Goal: Transaction & Acquisition: Purchase product/service

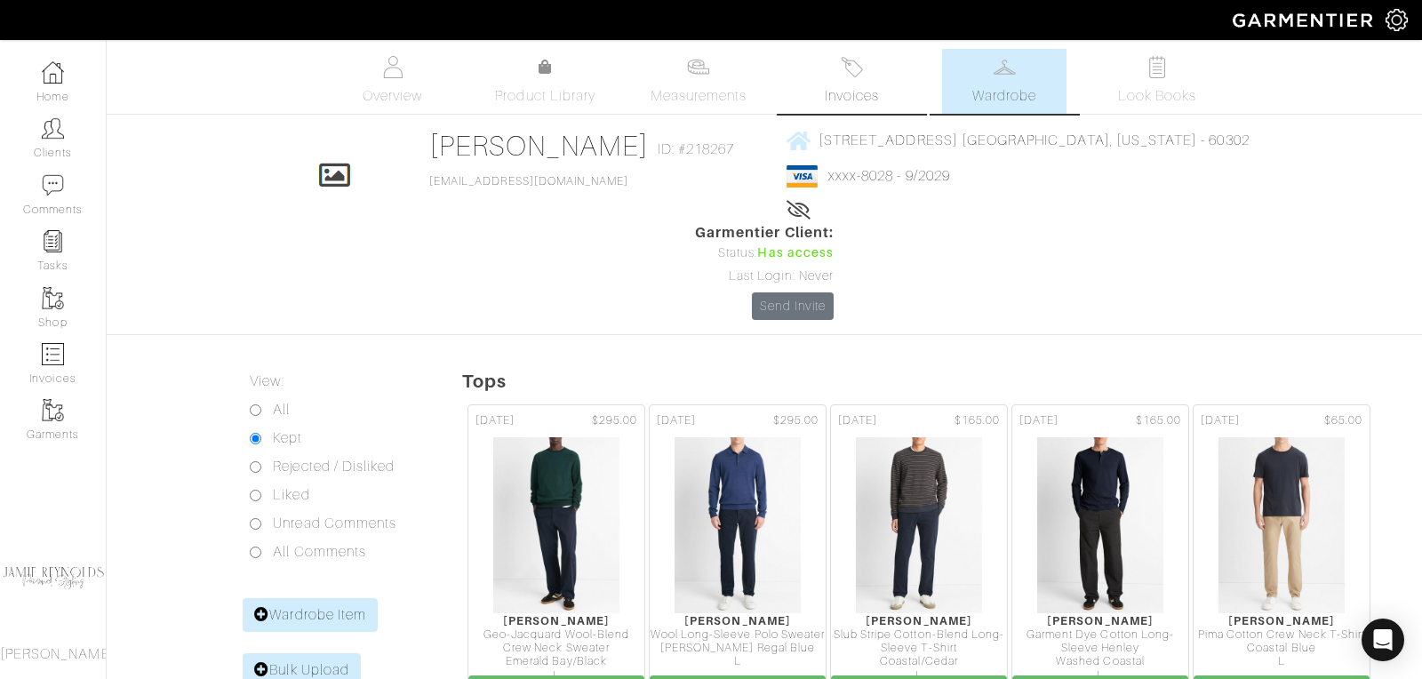
click at [852, 93] on span "Invoices" at bounding box center [852, 95] width 54 height 21
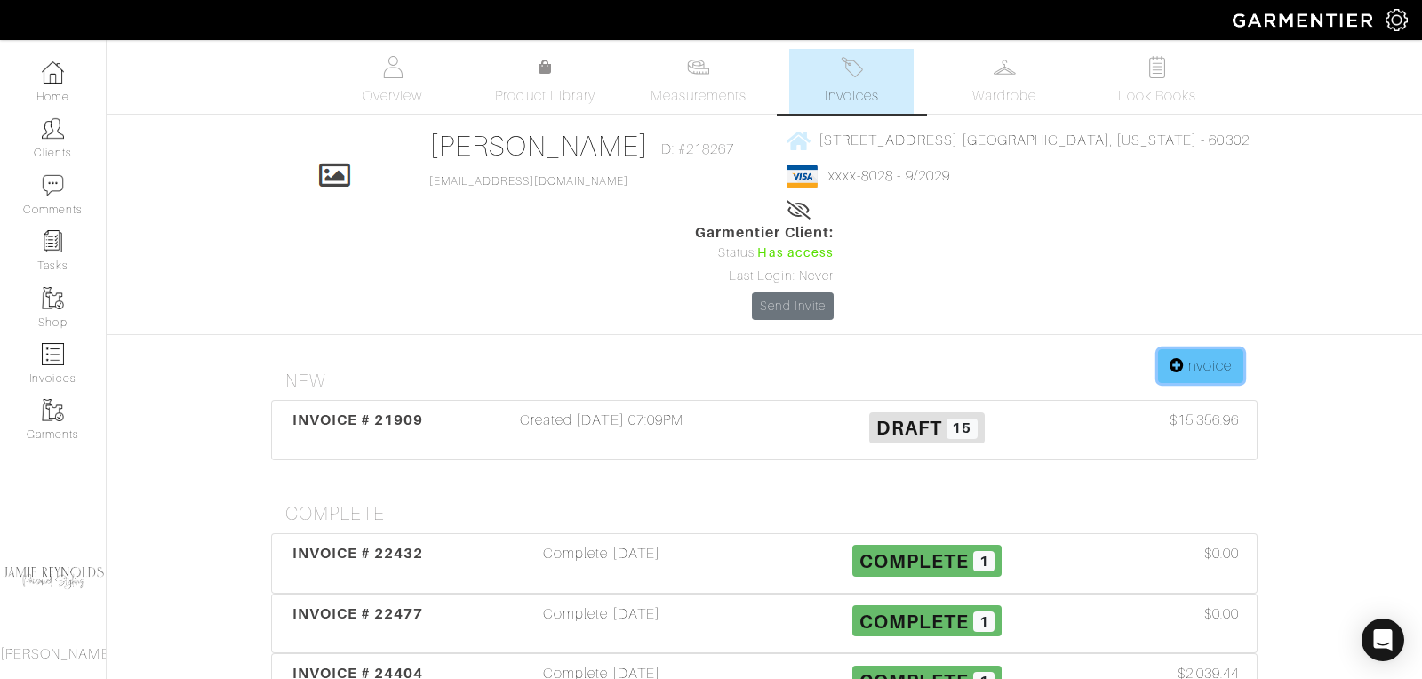
click at [1201, 349] on link "Invoice" at bounding box center [1200, 366] width 85 height 34
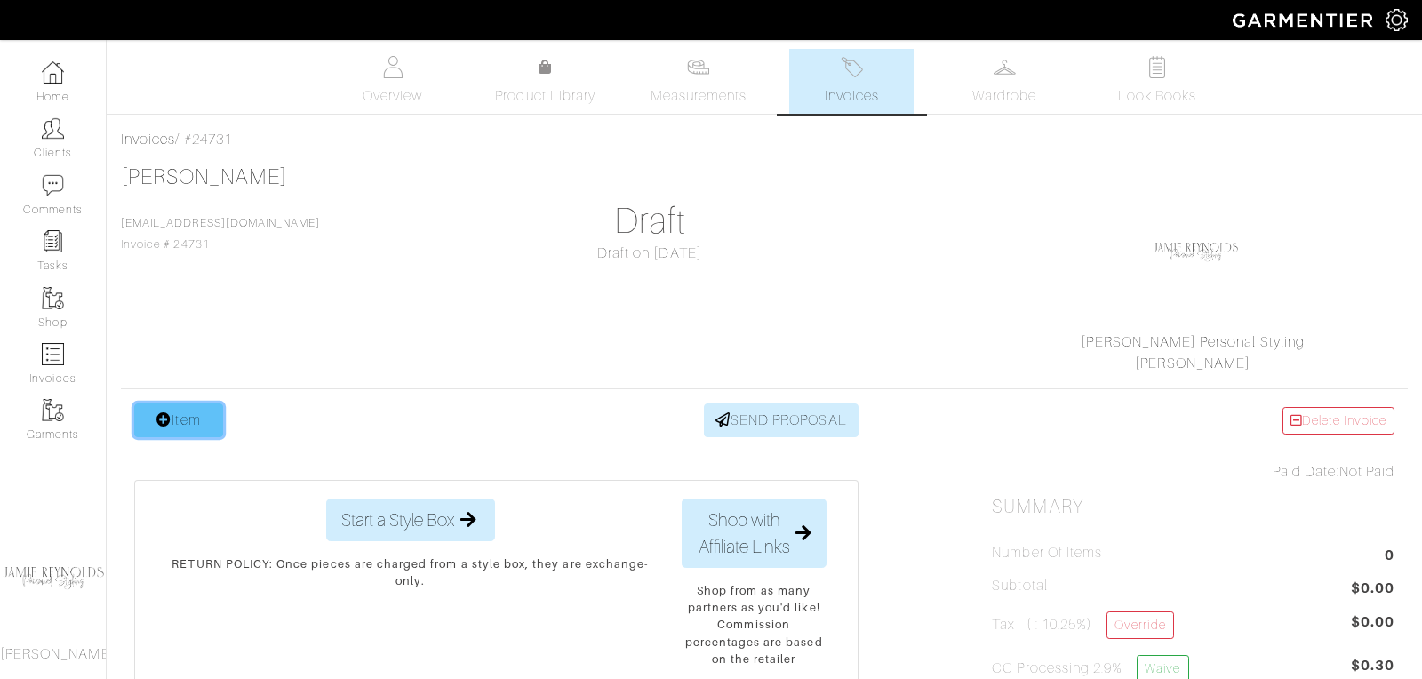
click at [191, 406] on link "Item" at bounding box center [178, 421] width 89 height 34
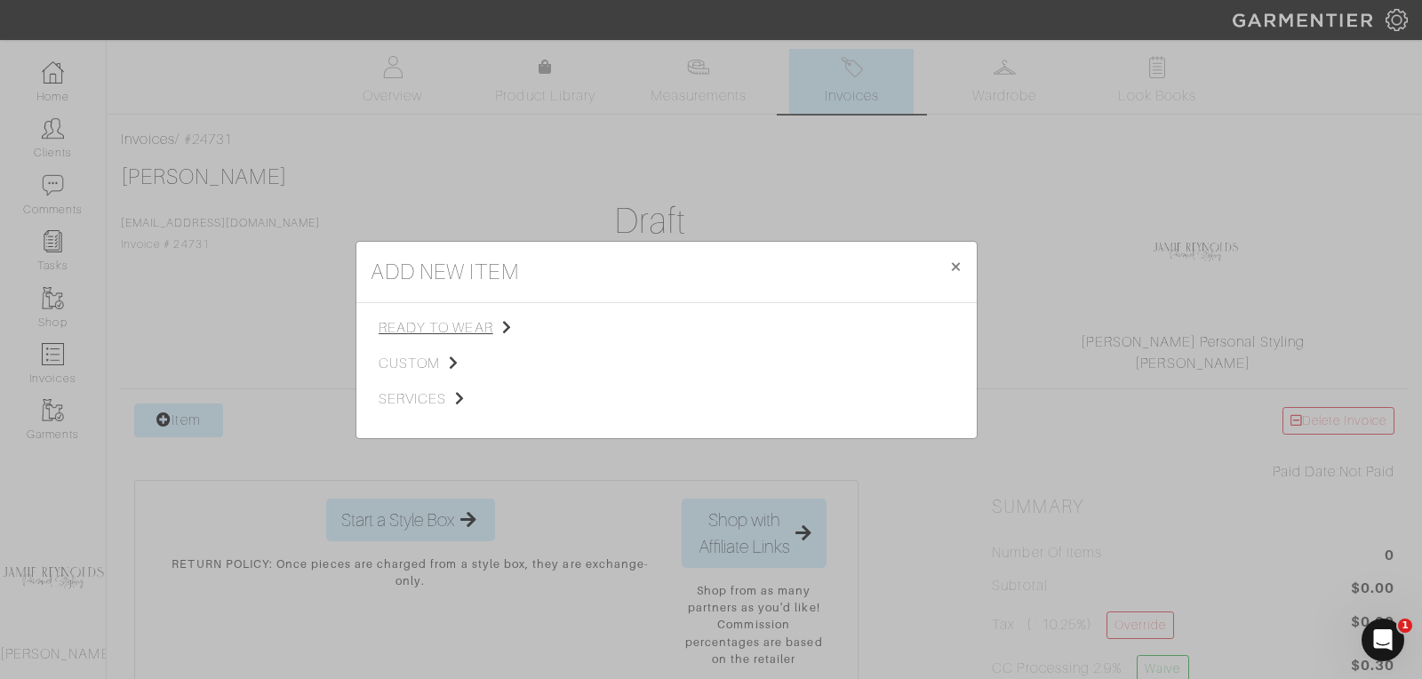
click at [419, 323] on span "ready to wear" at bounding box center [468, 327] width 179 height 21
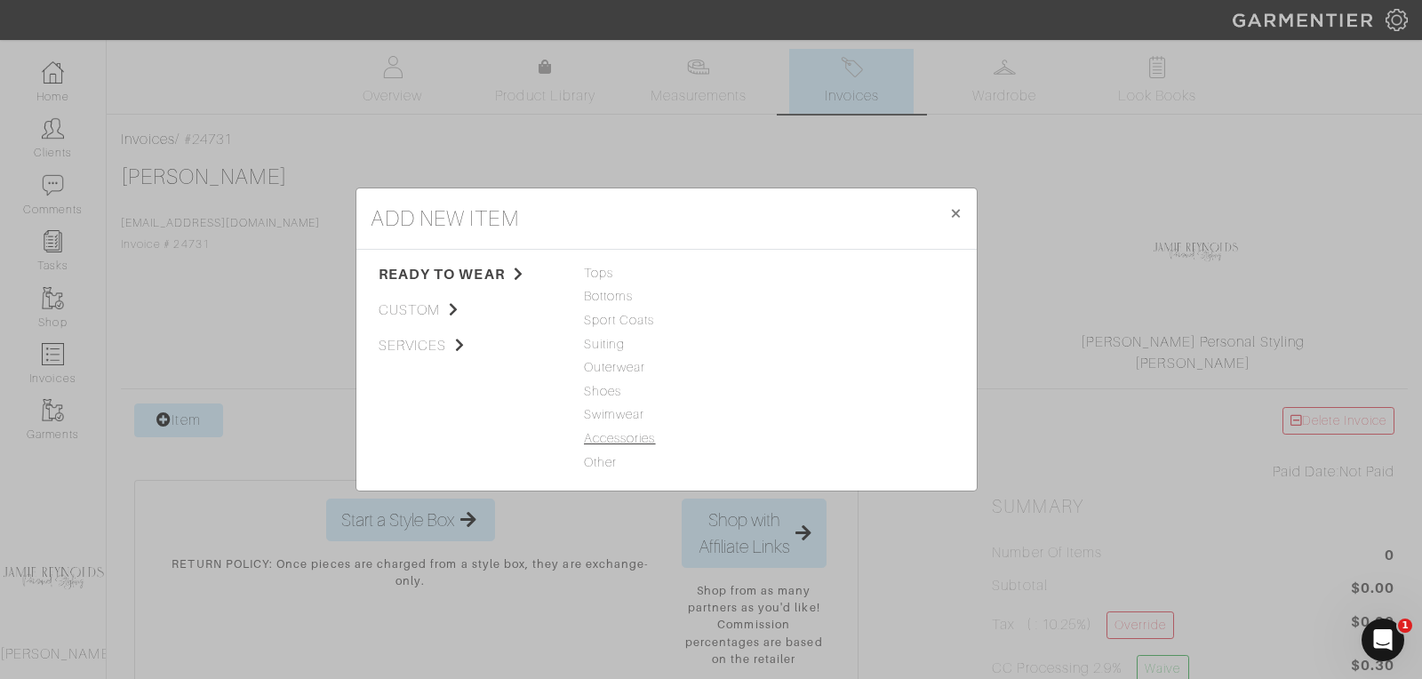
click at [617, 439] on span "Accessories" at bounding box center [666, 439] width 165 height 20
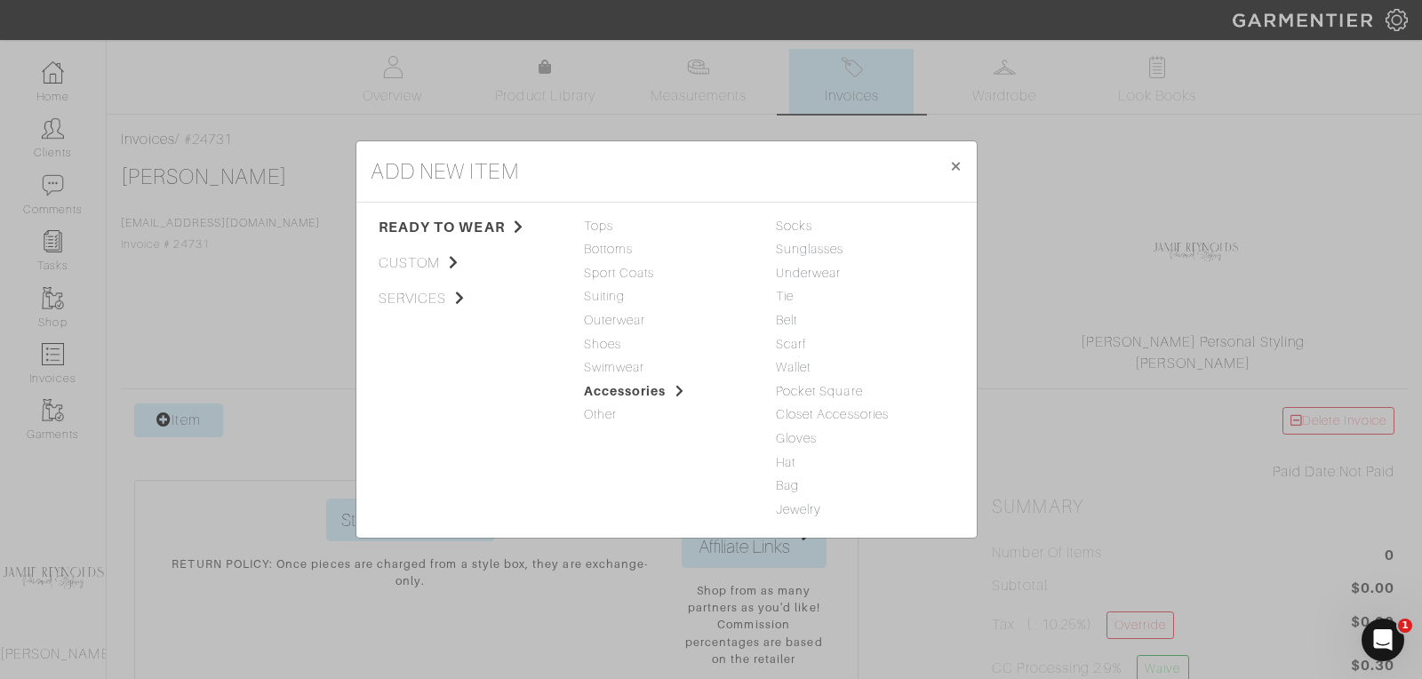
click at [796, 300] on div "Tie" at bounding box center [858, 297] width 165 height 20
click at [794, 299] on link "Tie" at bounding box center [785, 296] width 18 height 14
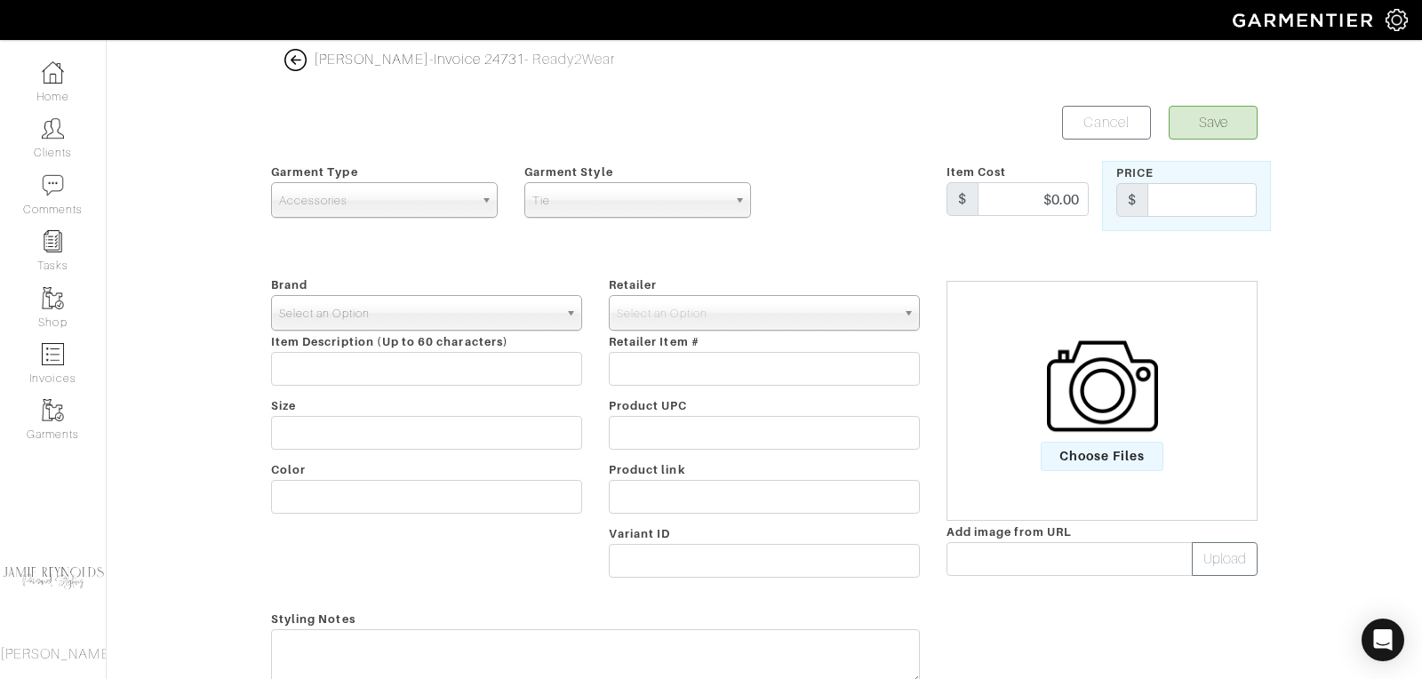
click at [532, 319] on span "Select an Option" at bounding box center [418, 314] width 279 height 36
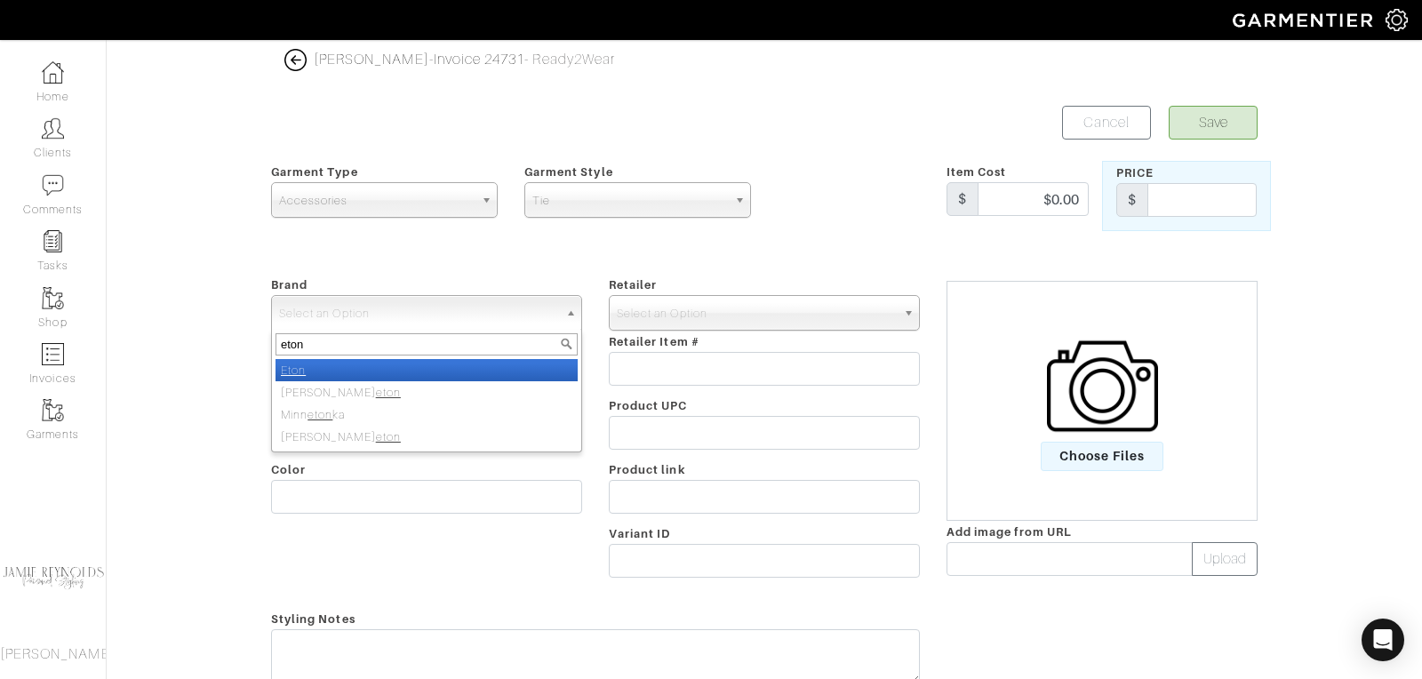
type input "eton"
click at [520, 363] on li "Eton" at bounding box center [427, 370] width 302 height 22
select select "Eton"
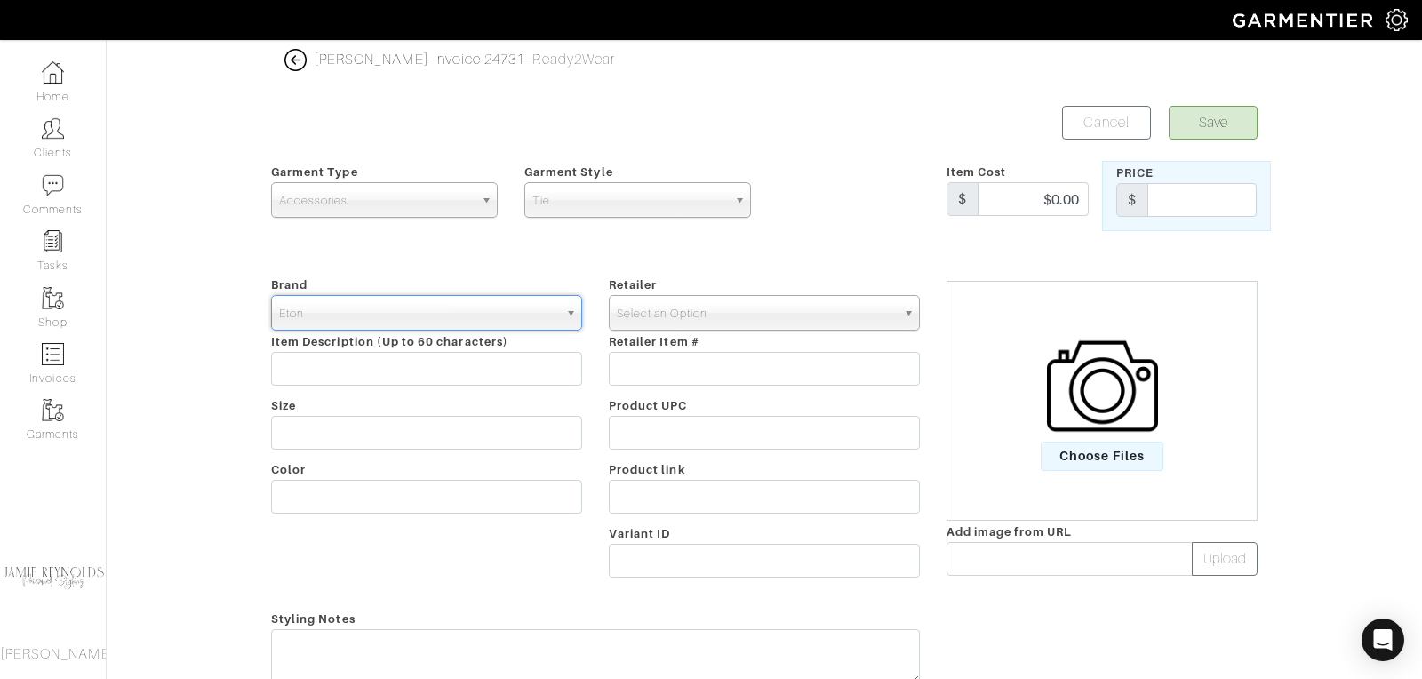
click at [716, 306] on span "Select an Option" at bounding box center [756, 314] width 279 height 36
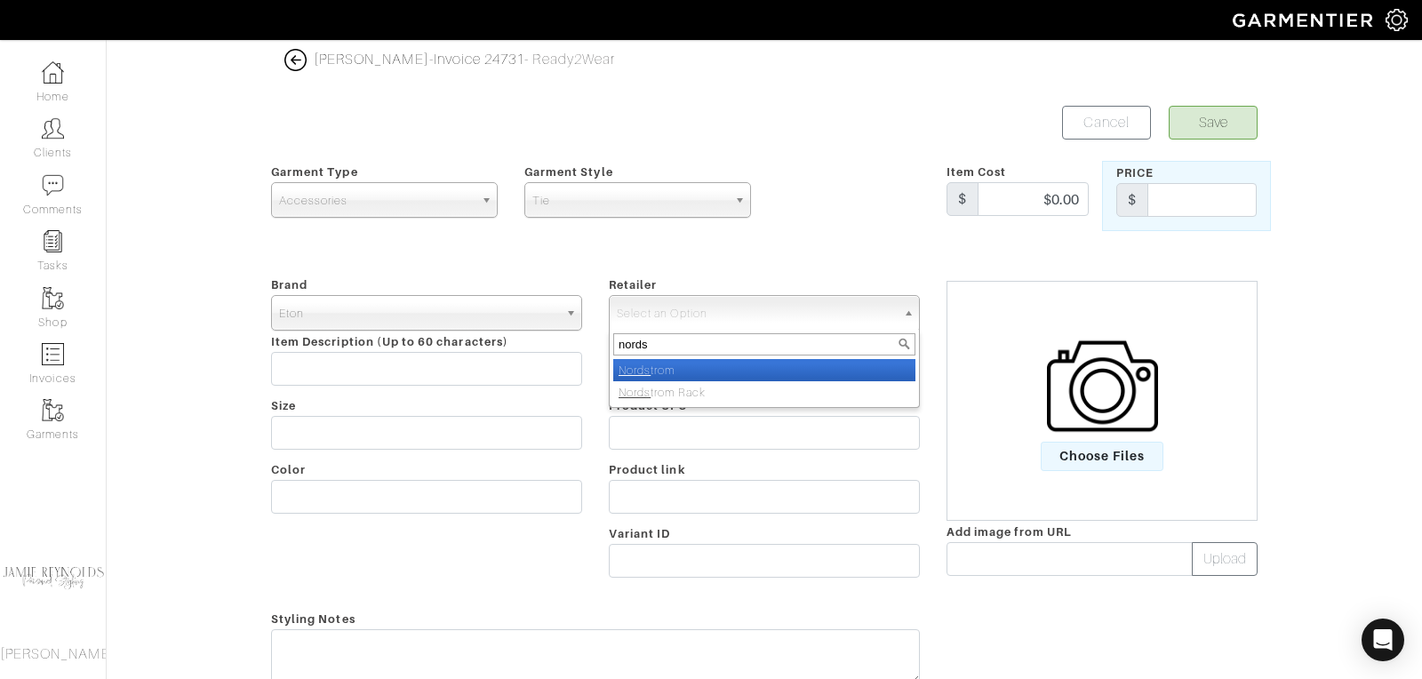
type input "nords"
click at [696, 361] on li "Nords trom" at bounding box center [764, 370] width 302 height 22
select select "5094"
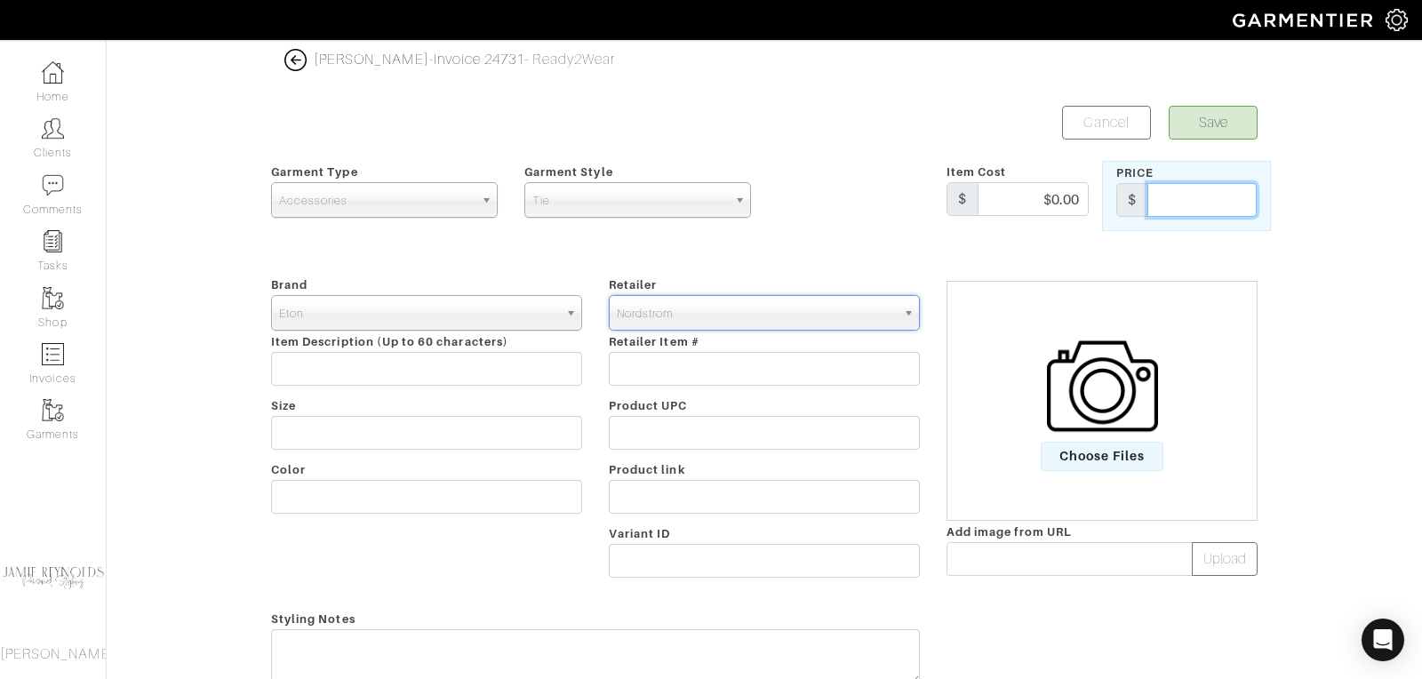
click at [1214, 195] on input "text" at bounding box center [1202, 200] width 109 height 34
type input "170"
click at [864, 158] on form "Save Cancel Garment Type Tops Bottoms Sport Coats Suiting Outerwear Shoes Swimw…" at bounding box center [764, 425] width 987 height 638
click at [303, 61] on img at bounding box center [295, 60] width 22 height 22
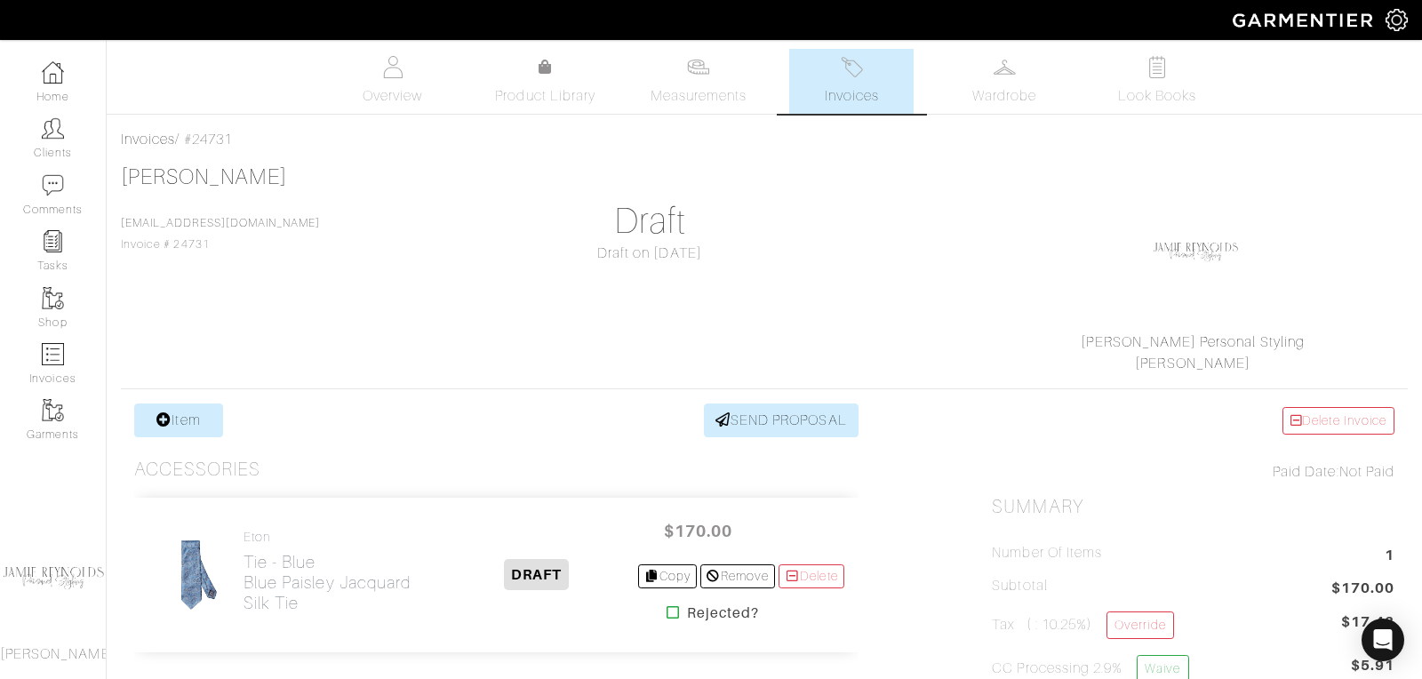
click at [858, 73] on img at bounding box center [852, 67] width 22 height 22
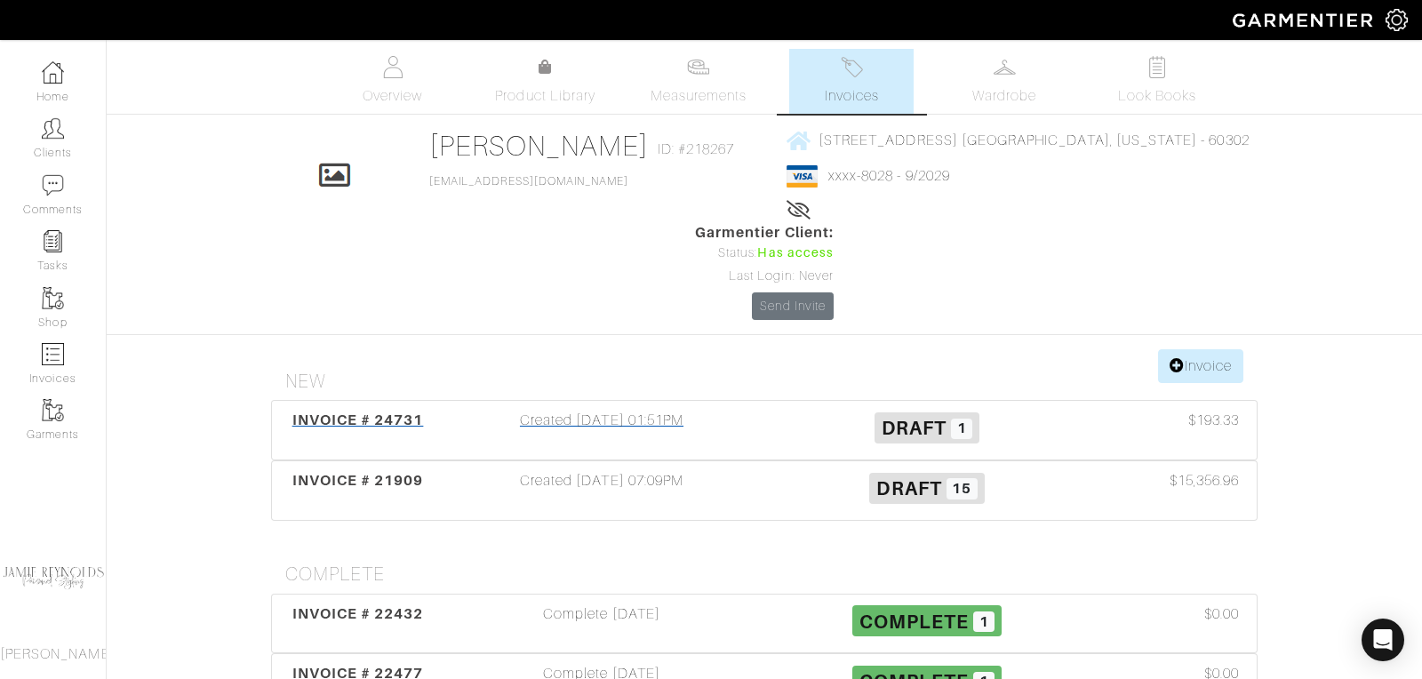
click at [362, 412] on span "INVOICE # 24731" at bounding box center [358, 420] width 132 height 17
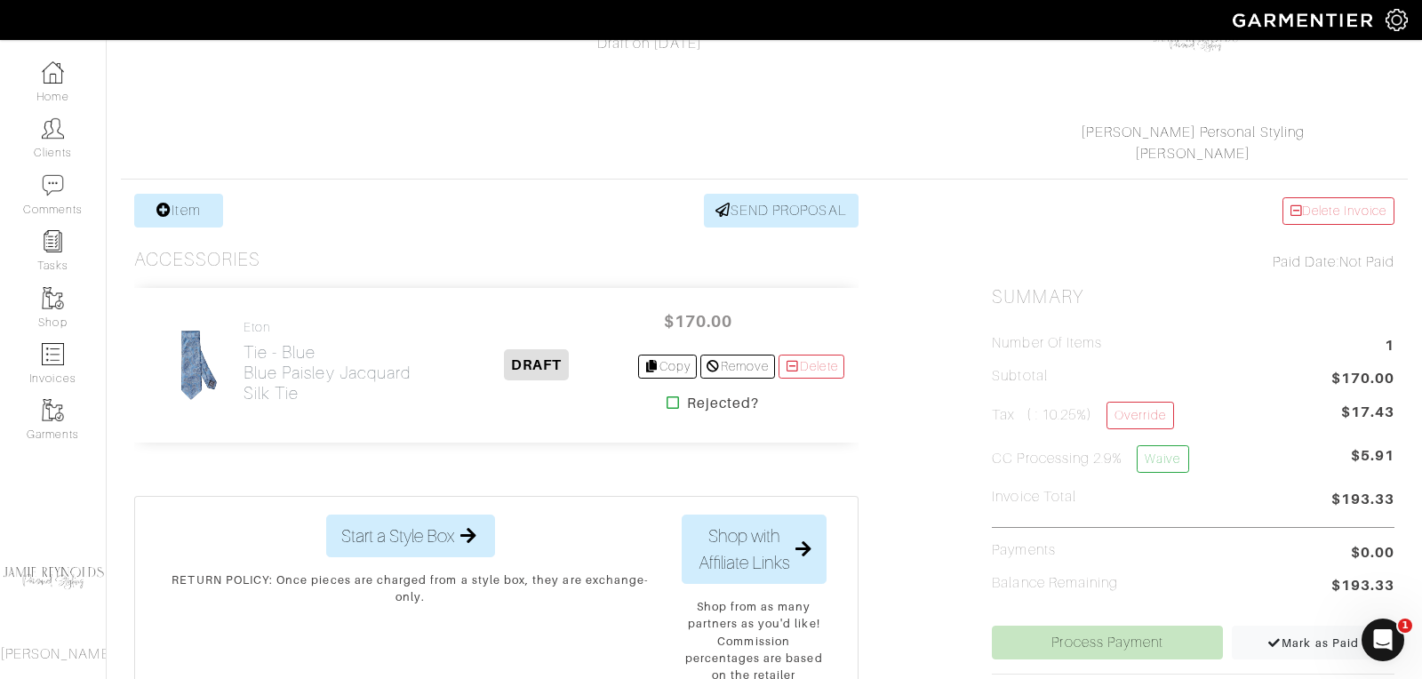
scroll to position [220, 0]
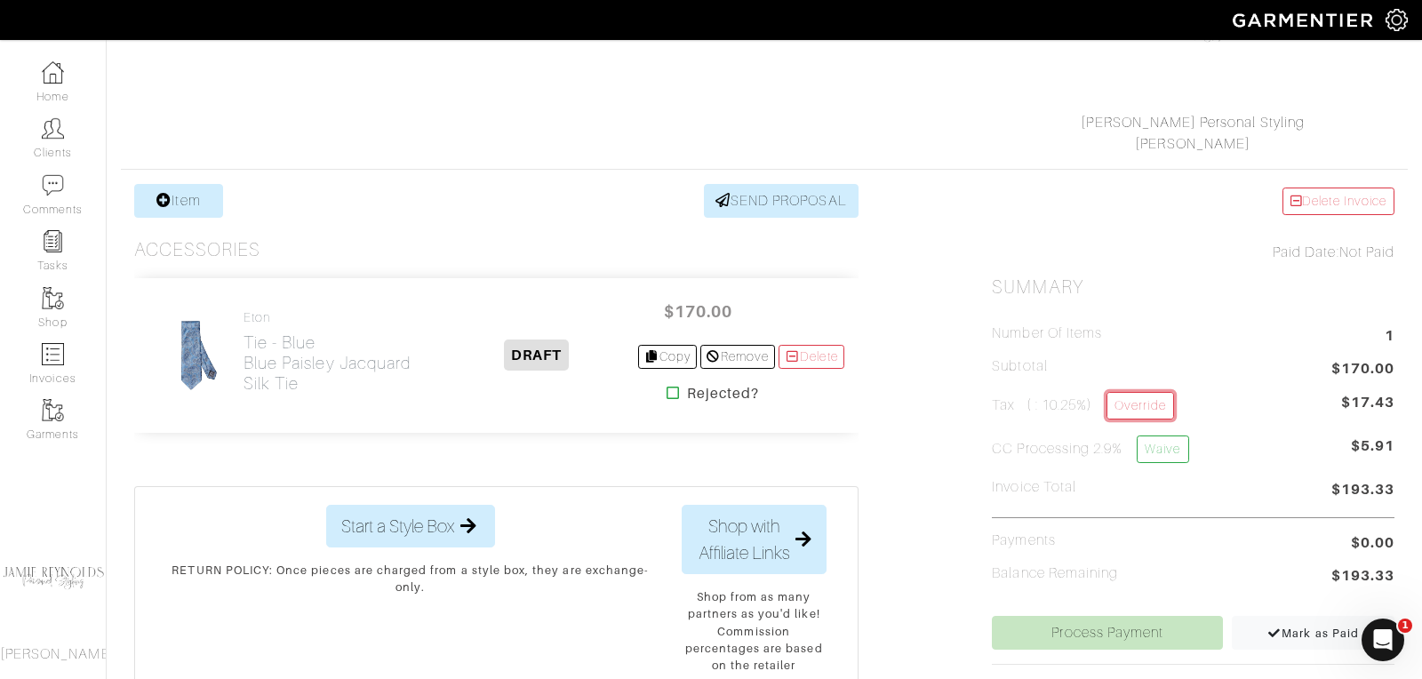
click at [1136, 404] on link "Override" at bounding box center [1140, 406] width 67 height 28
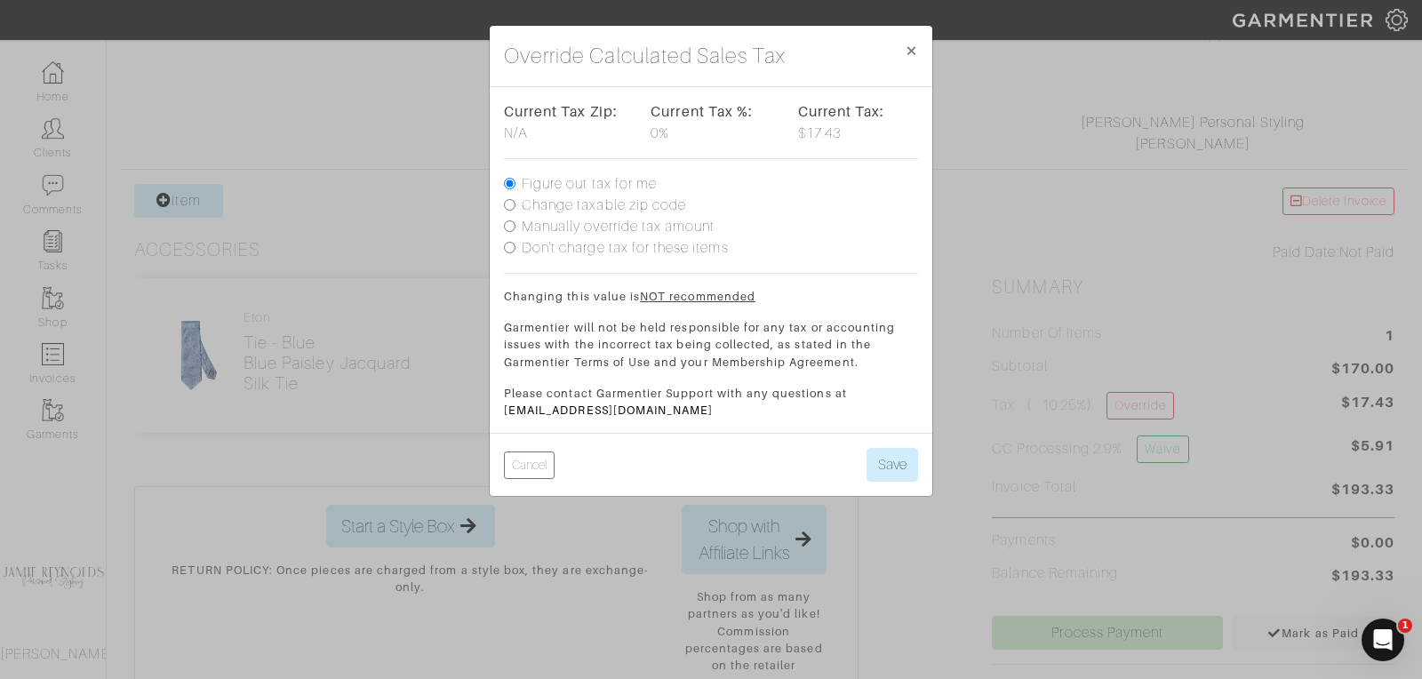
click at [507, 221] on input "Manually override tax amount" at bounding box center [510, 226] width 12 height 12
radio input "true"
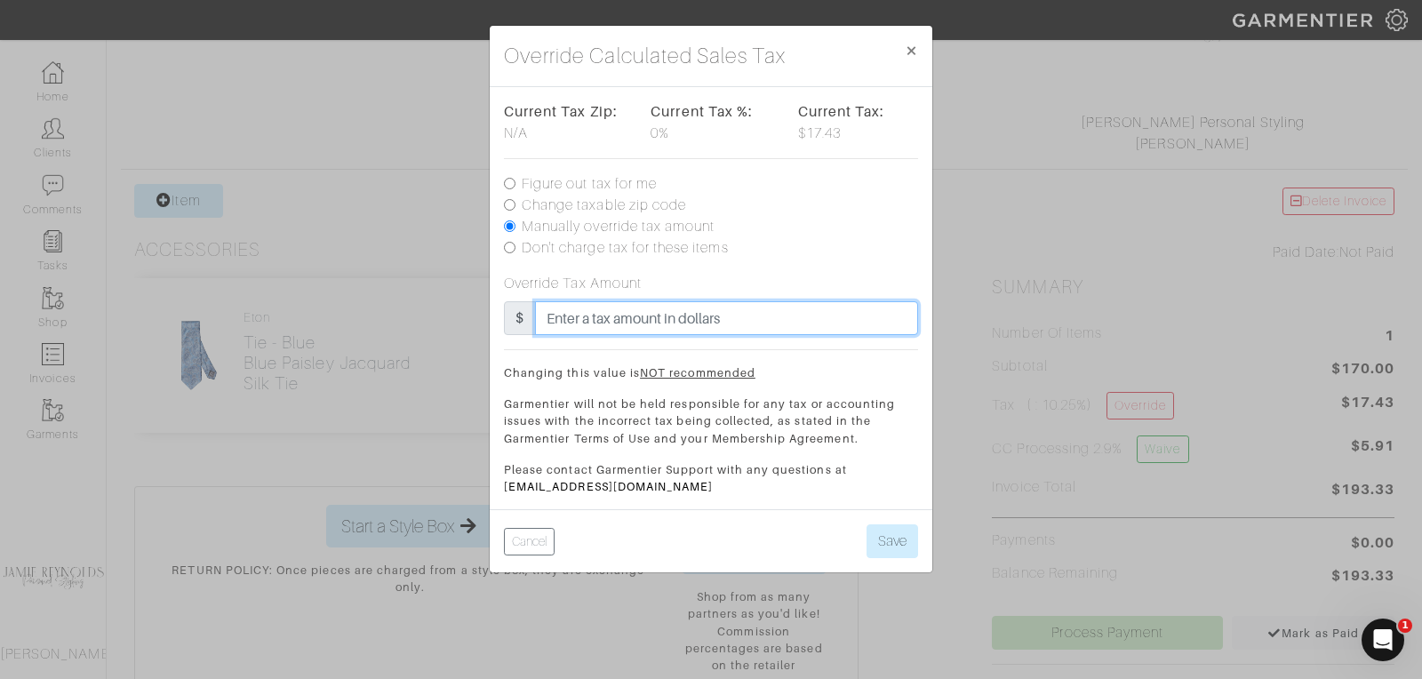
click at [605, 316] on input "text" at bounding box center [726, 318] width 383 height 34
type input "17"
click at [903, 558] on div "Cancel Save" at bounding box center [711, 540] width 443 height 63
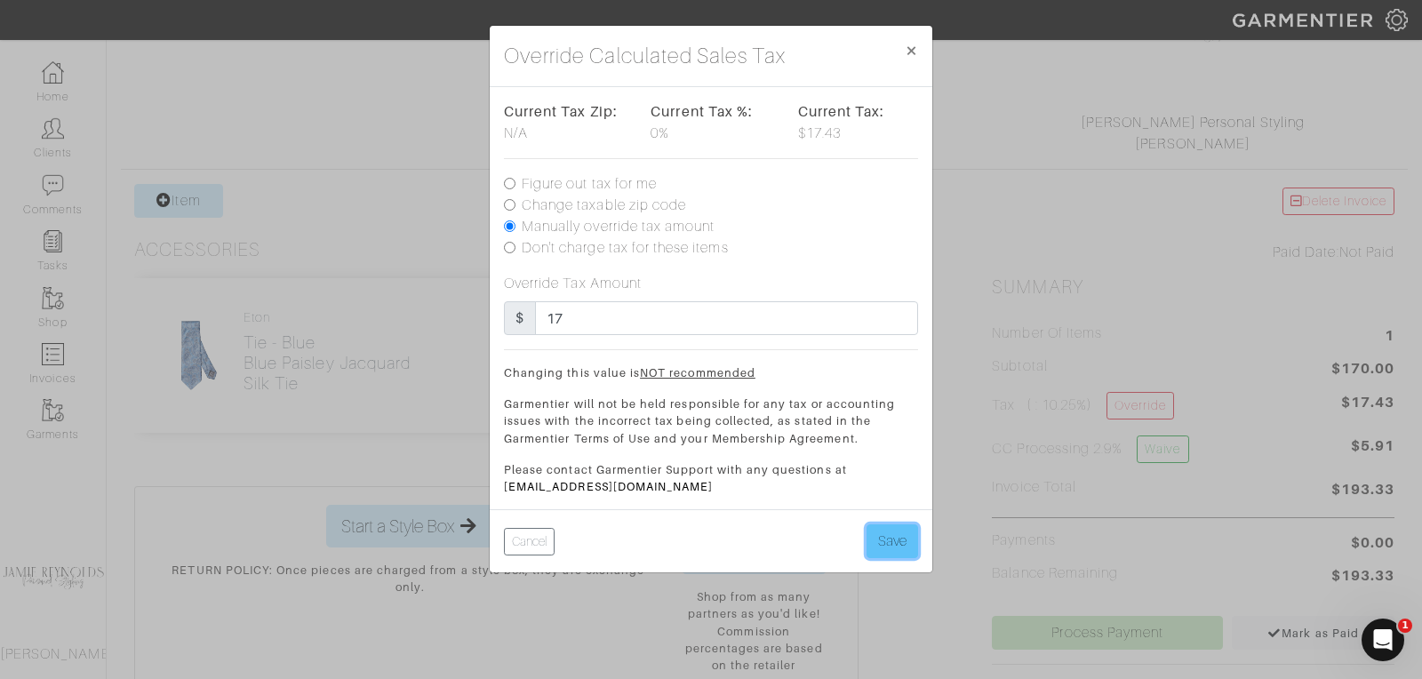
click at [899, 547] on button "Save" at bounding box center [893, 541] width 52 height 34
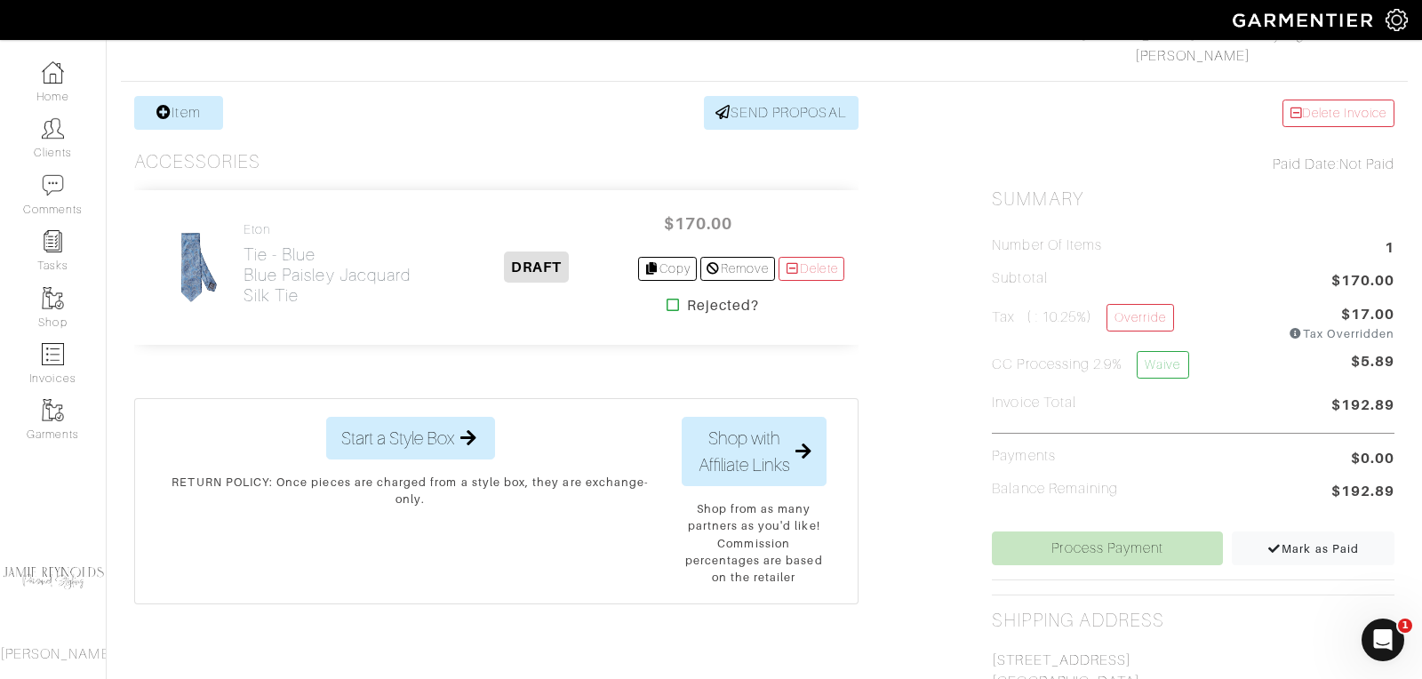
scroll to position [312, 0]
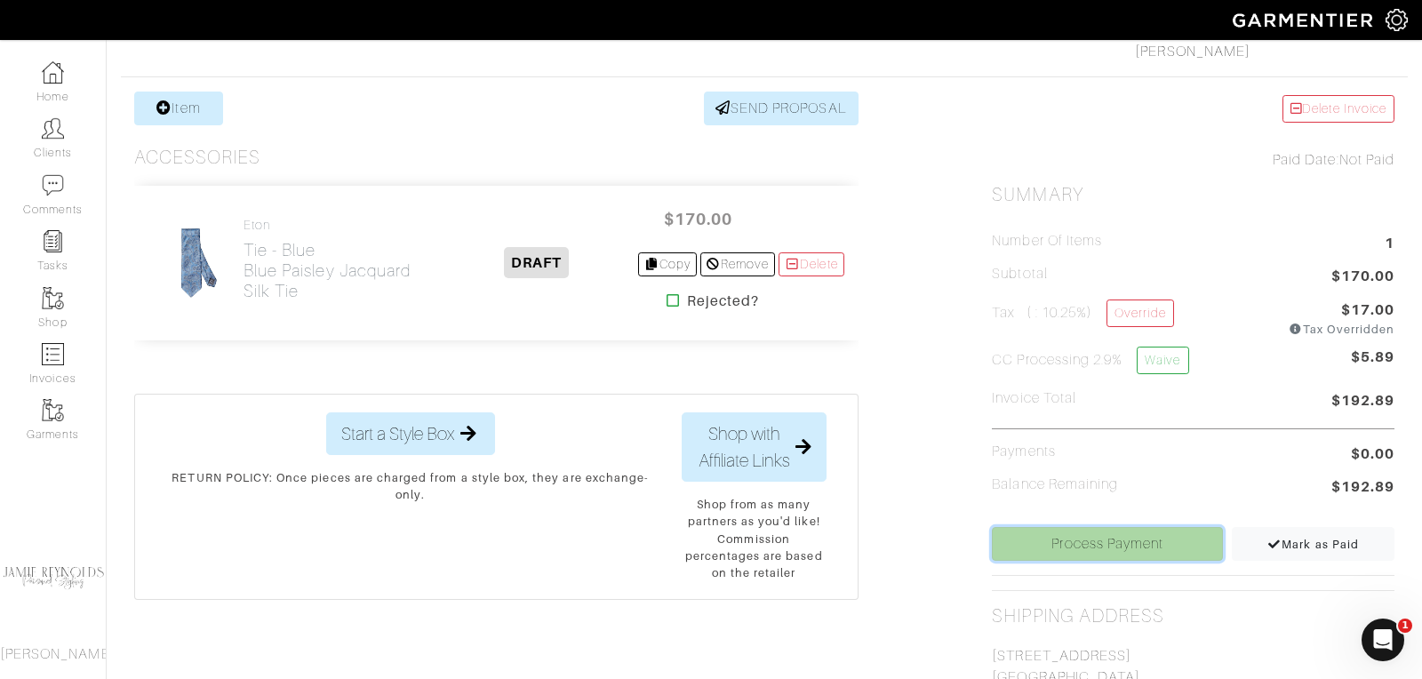
click at [1082, 546] on link "Process Payment" at bounding box center [1107, 544] width 231 height 34
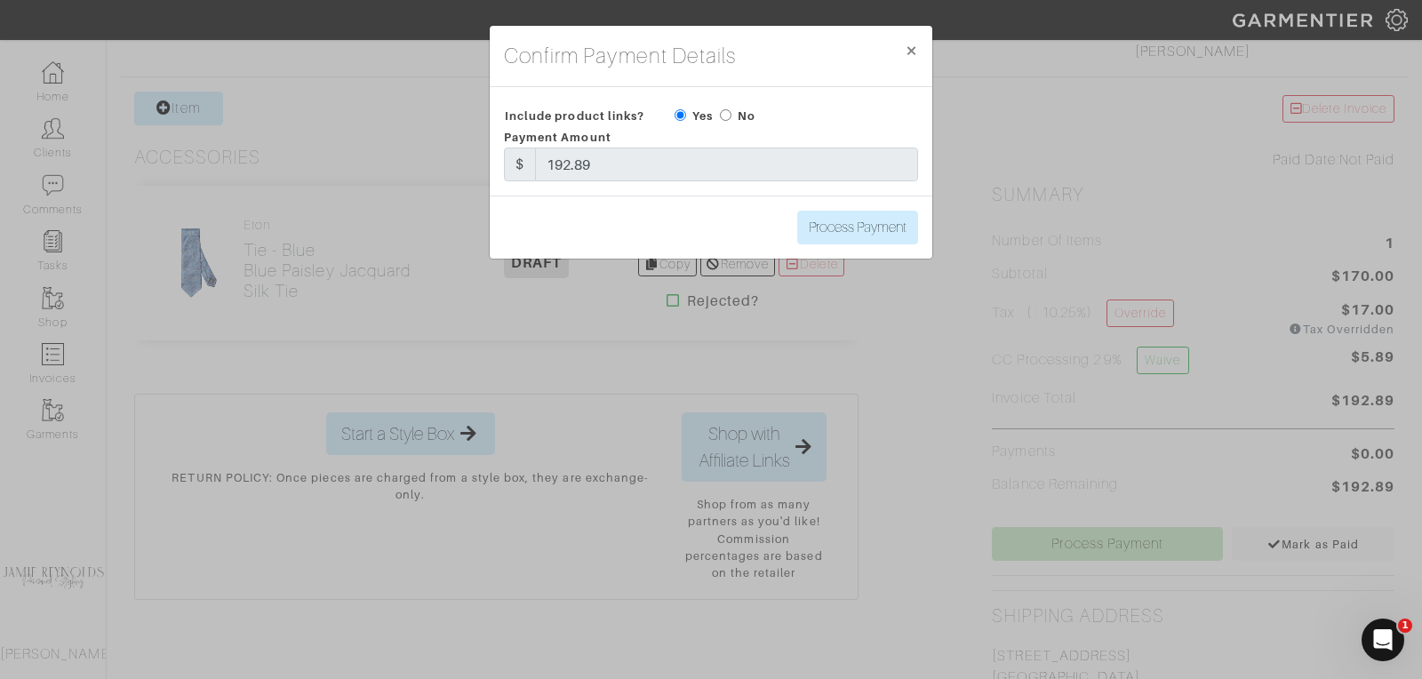
click at [721, 117] on input "radio" at bounding box center [726, 115] width 12 height 12
radio input "true"
click at [851, 225] on input "Process Payment" at bounding box center [857, 228] width 121 height 34
type input "Process Payment"
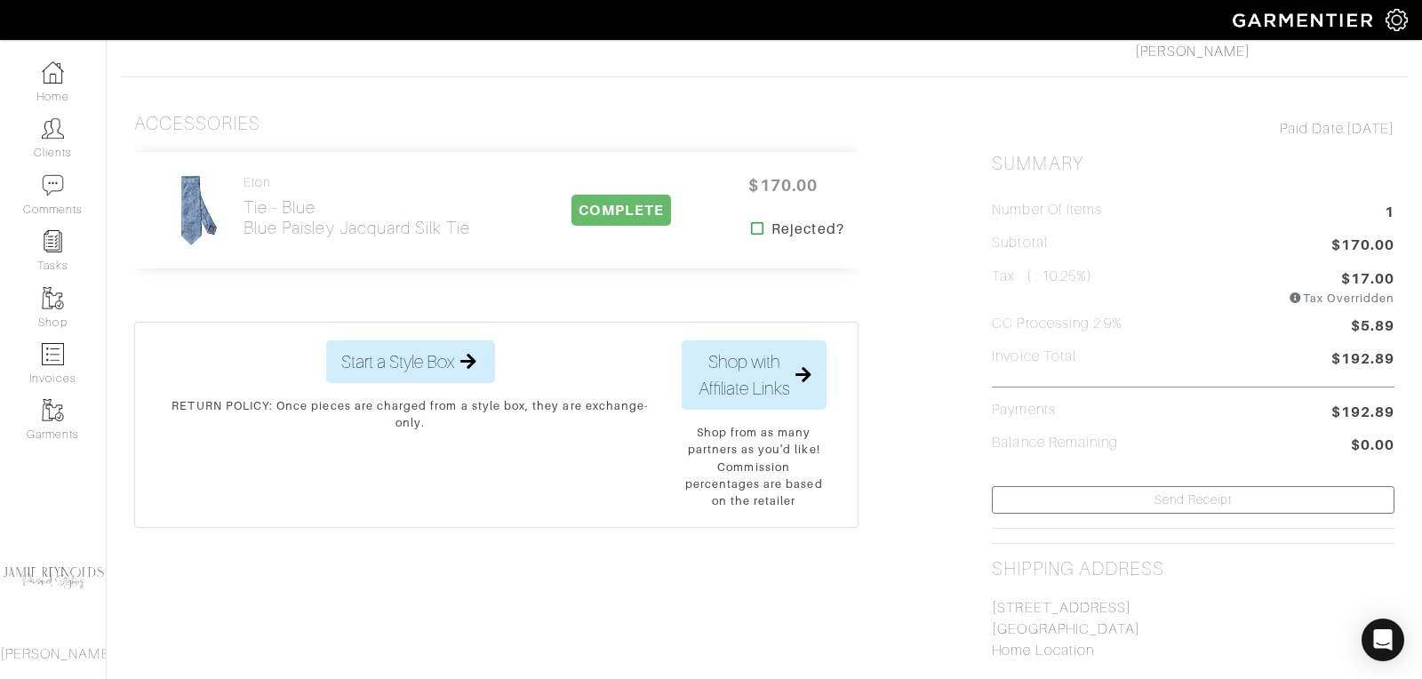
scroll to position [0, 0]
